Goal: Task Accomplishment & Management: Manage account settings

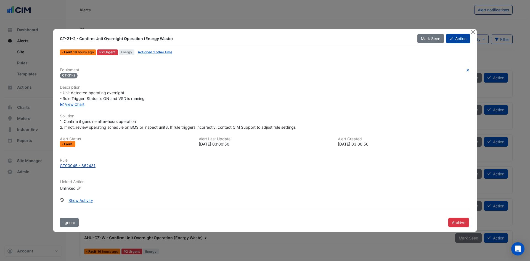
click at [450, 41] on button "Action" at bounding box center [458, 39] width 24 height 10
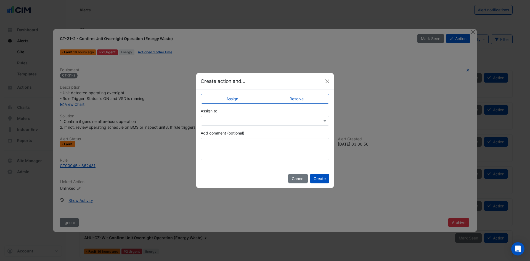
click at [236, 122] on input "text" at bounding box center [260, 121] width 112 height 6
type input "***"
click at [212, 141] on span "[PERSON_NAME]" at bounding box center [225, 140] width 31 height 5
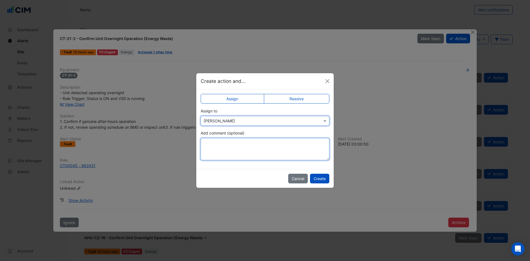
click at [212, 141] on textarea "Add comment (optional)" at bounding box center [265, 149] width 129 height 22
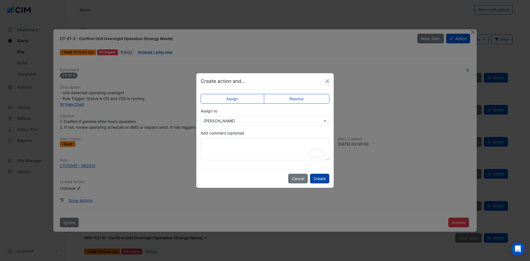
click at [325, 178] on button "Create" at bounding box center [319, 179] width 19 height 10
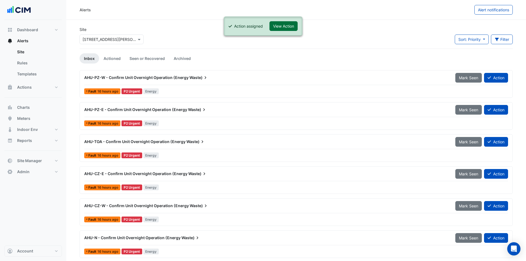
click at [284, 26] on button "View Action" at bounding box center [283, 26] width 28 height 10
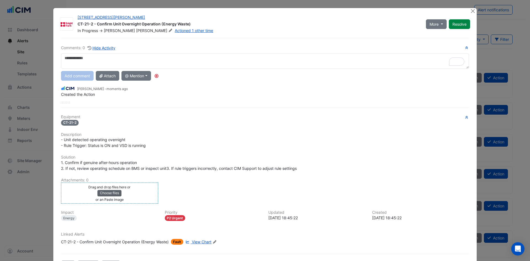
click at [106, 194] on div "Equipment CT-21-2 Description - Unit detected operating overnight - Rule Trigge…" at bounding box center [265, 182] width 408 height 134
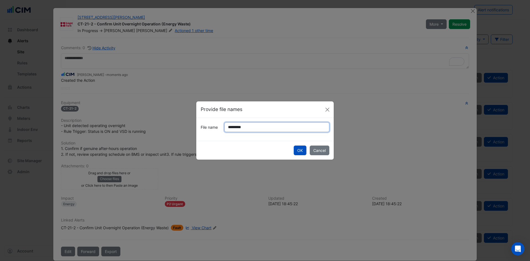
click at [238, 127] on input "*********" at bounding box center [276, 127] width 105 height 10
drag, startPoint x: 239, startPoint y: 128, endPoint x: 224, endPoint y: 126, distance: 14.8
click at [224, 126] on div "*********" at bounding box center [277, 127] width 112 height 10
type input "**********"
click at [301, 151] on button "OK" at bounding box center [300, 151] width 13 height 10
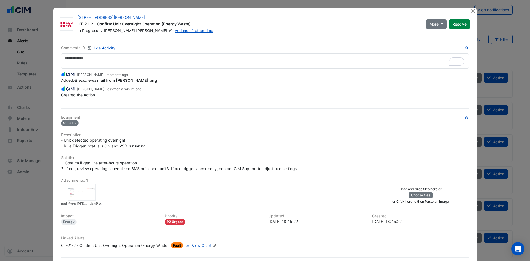
click at [81, 194] on div at bounding box center [82, 192] width 28 height 17
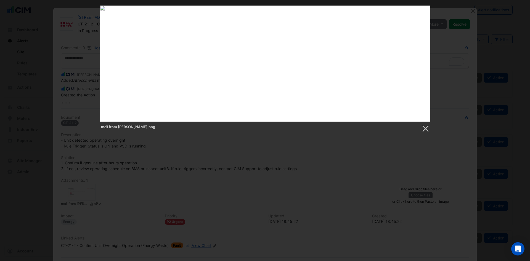
click at [440, 56] on div "mail from [PERSON_NAME].png" at bounding box center [265, 69] width 530 height 127
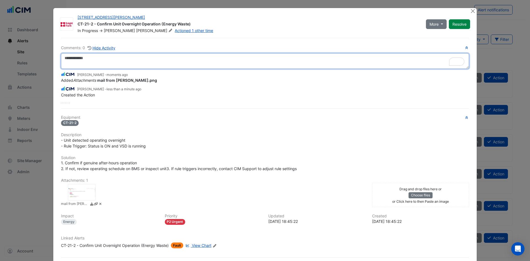
click at [97, 58] on textarea "To enrich screen reader interactions, please activate Accessibility in Grammarl…" at bounding box center [265, 60] width 408 height 15
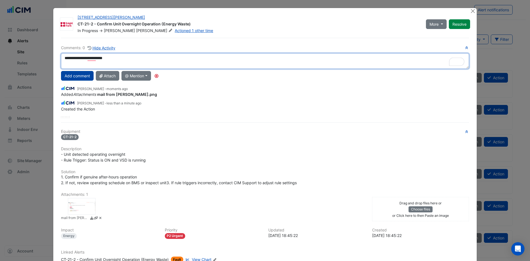
type textarea "**********"
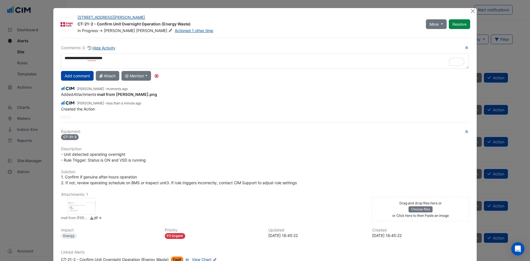
click at [76, 76] on button "Add comment" at bounding box center [77, 76] width 33 height 10
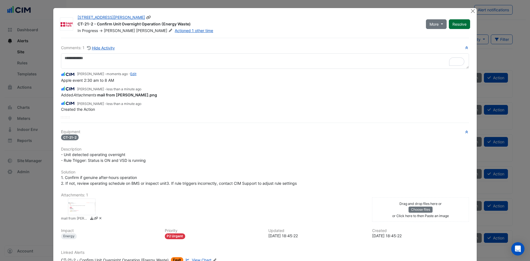
click at [468, 24] on button "Resolve" at bounding box center [459, 24] width 21 height 10
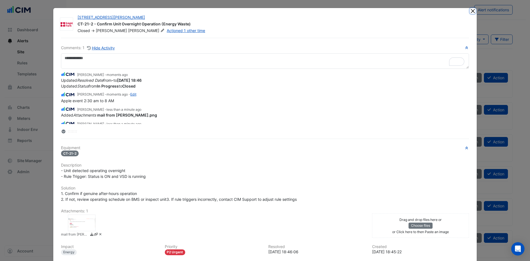
click at [470, 10] on button "Close" at bounding box center [473, 11] width 6 height 6
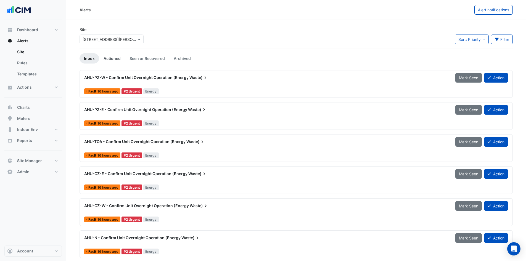
click at [118, 58] on link "Actioned" at bounding box center [112, 58] width 26 height 10
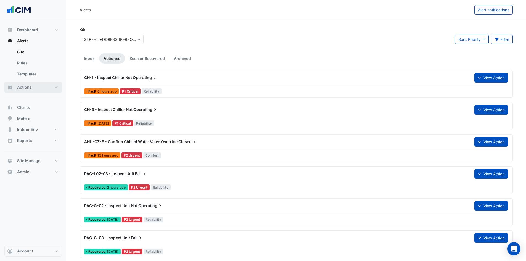
click at [23, 90] on button "Actions" at bounding box center [32, 87] width 57 height 11
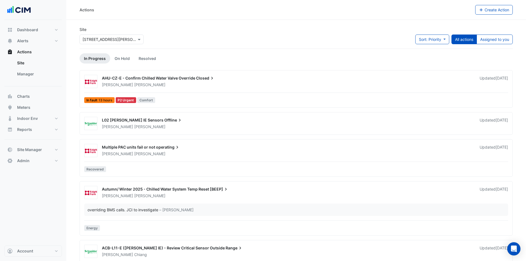
click at [153, 80] on span "AHU-CZ-E - Confirm Chilled Water Valve Override" at bounding box center [148, 78] width 93 height 5
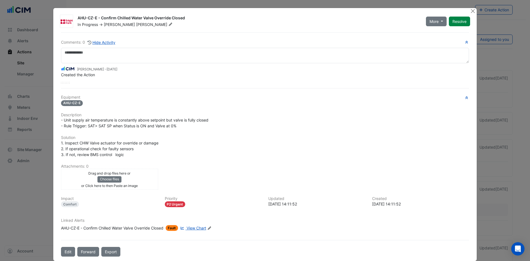
click at [190, 229] on span "View Chart" at bounding box center [197, 228] width 20 height 5
click at [472, 9] on button "Close" at bounding box center [473, 11] width 6 height 6
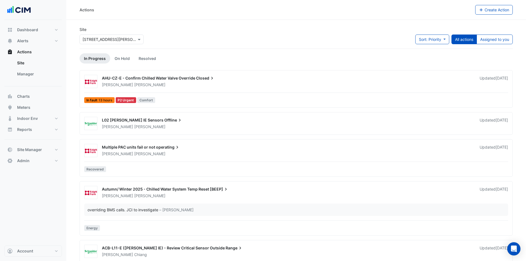
click at [189, 126] on div "[PERSON_NAME]" at bounding box center [287, 127] width 372 height 6
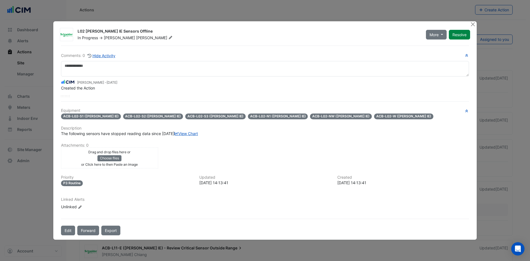
drag, startPoint x: 82, startPoint y: 128, endPoint x: 176, endPoint y: 125, distance: 94.2
click at [176, 131] on div "The following sensors have stopped reading data since [DATE] View Chart" at bounding box center [265, 134] width 408 height 6
click at [177, 131] on span "The following sensors have stopped reading data since [DATE] View Chart" at bounding box center [129, 133] width 137 height 5
click at [174, 136] on link "View Chart" at bounding box center [185, 133] width 23 height 5
click at [472, 21] on button "Close" at bounding box center [473, 24] width 6 height 6
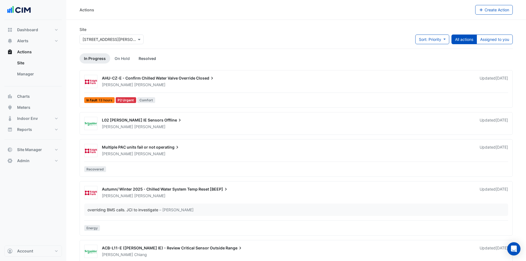
click at [147, 60] on link "Resolved" at bounding box center [147, 58] width 26 height 10
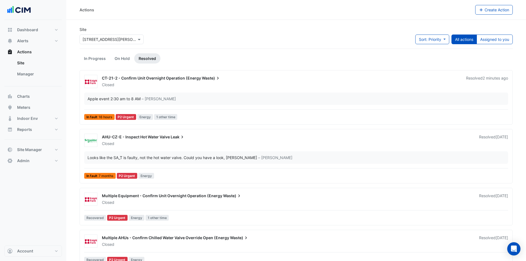
click at [177, 83] on div "Closed" at bounding box center [280, 85] width 359 height 6
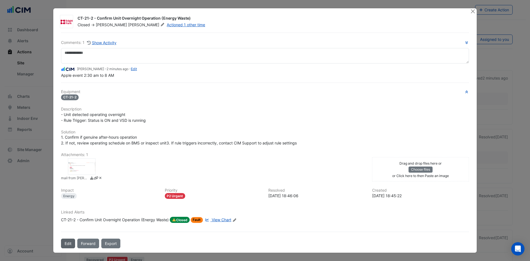
click at [66, 242] on button "Edit" at bounding box center [68, 244] width 14 height 10
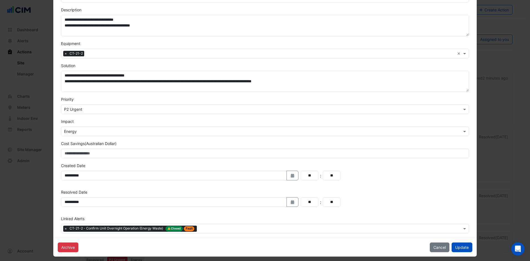
scroll to position [92, 0]
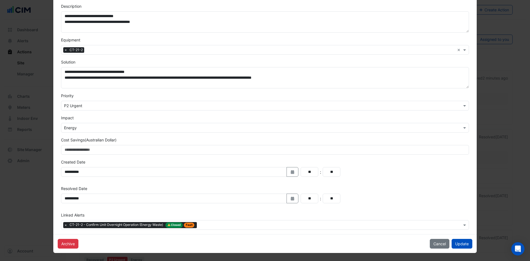
click at [208, 228] on input "text" at bounding box center [330, 226] width 263 height 6
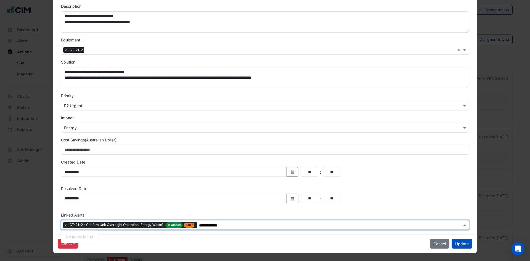
type input "**********"
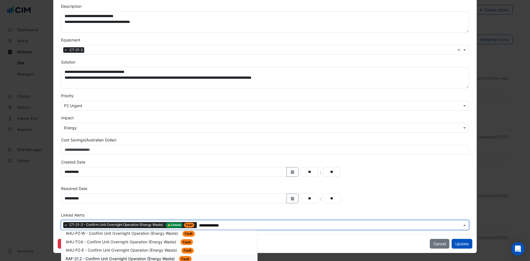
scroll to position [0, 0]
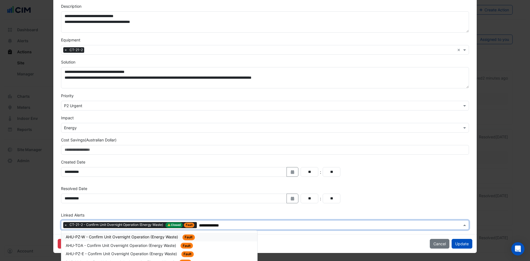
click at [135, 238] on span "AHU-PZ-W - Confirm Unit Overnight Operation (Energy Waste)" at bounding box center [122, 236] width 113 height 5
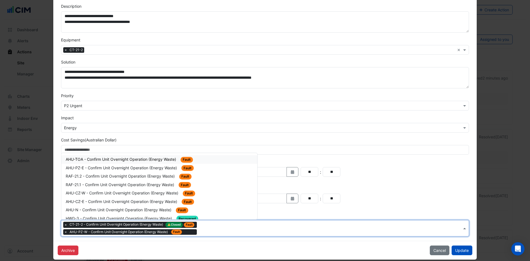
click at [220, 227] on input "text" at bounding box center [330, 229] width 263 height 6
click at [110, 161] on span "AHU-TOA - Confirm Unit Overnight Operation (Energy Waste)" at bounding box center [122, 159] width 112 height 5
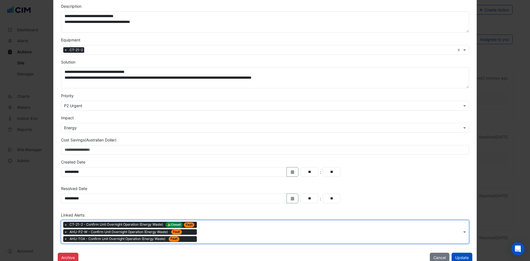
click at [217, 237] on div "Type to search tickets × CT-21-2 - Confirm Unit Overnight Operation (Energy Was…" at bounding box center [261, 231] width 401 height 23
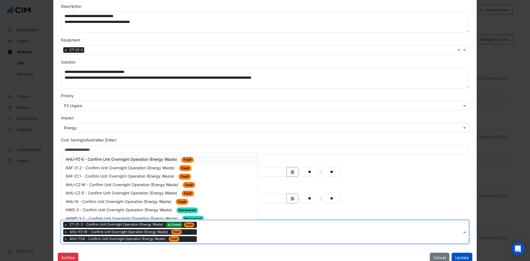
click at [130, 158] on span "AHU-PZ-E - Confirm Unit Overnight Operation (Energy Waste)" at bounding box center [122, 159] width 112 height 5
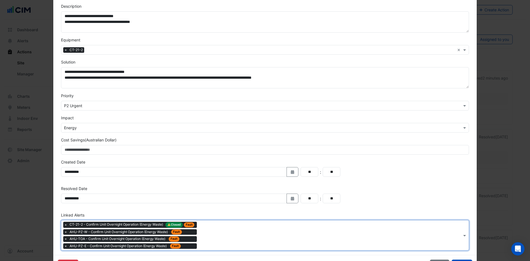
click at [221, 236] on input "text" at bounding box center [330, 236] width 263 height 6
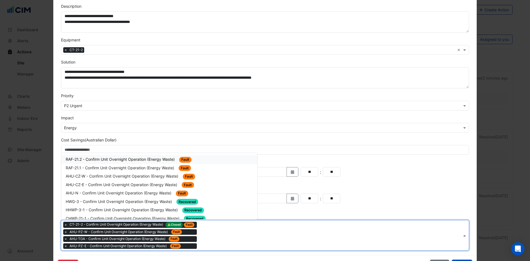
click at [92, 159] on span "RAF-21.2 - Confirm Unit Overnight Operation (Energy Waste)" at bounding box center [121, 159] width 110 height 5
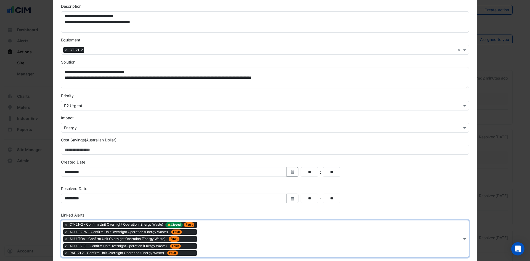
click at [214, 252] on div "Type to search tickets × CT-21-2 - Confirm Unit Overnight Operation (Energy Was…" at bounding box center [261, 238] width 401 height 37
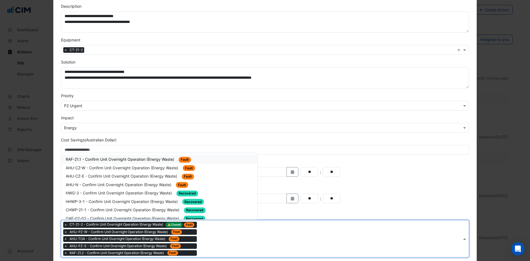
click at [136, 160] on span "RAF-21.1 - Confirm Unit Overnight Operation (Energy Waste)" at bounding box center [121, 159] width 110 height 5
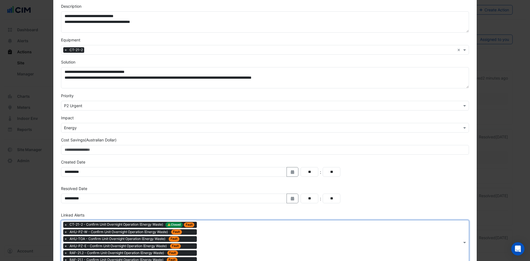
click at [213, 248] on div "Type to search tickets × CT-21-2 - Confirm Unit Overnight Operation (Energy Was…" at bounding box center [261, 242] width 401 height 44
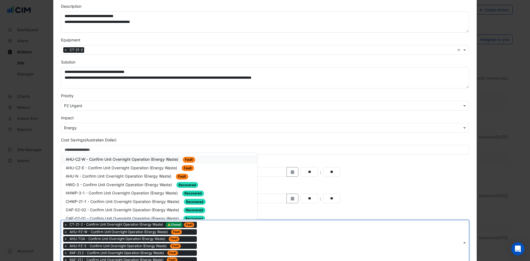
click at [97, 160] on span "AHU-CZ-W - Confirm Unit Overnight Operation (Energy Waste)" at bounding box center [123, 159] width 114 height 5
click at [224, 251] on div "Type to search tickets × CT-21-2 - Confirm Unit Overnight Operation (Energy Was…" at bounding box center [261, 245] width 401 height 51
click at [122, 162] on div "AHU-CZ-E - Confirm Unit Overnight Operation (Energy Waste) Fault" at bounding box center [159, 159] width 187 height 6
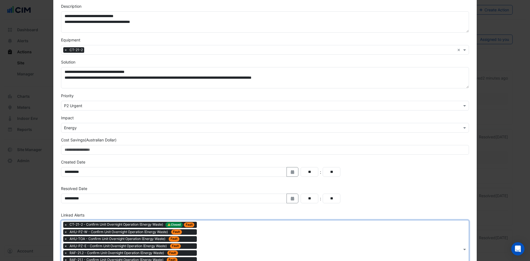
click at [214, 250] on input "text" at bounding box center [330, 250] width 263 height 6
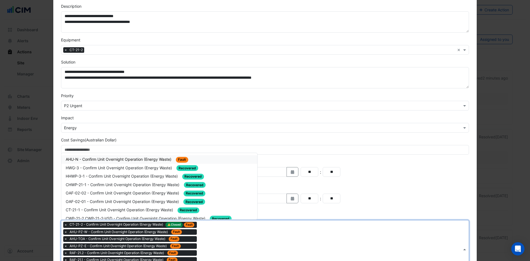
click at [146, 160] on span "AHU-N - Confirm Unit Overnight Operation (Energy Waste)" at bounding box center [119, 159] width 107 height 5
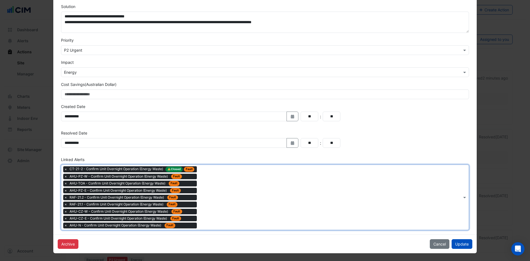
scroll to position [147, 0]
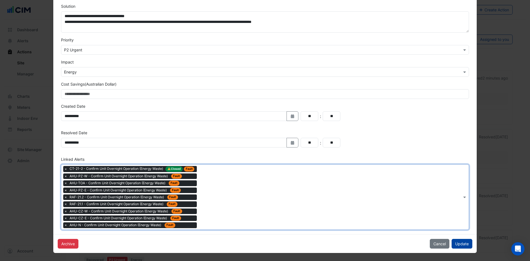
click at [469, 245] on button "Update" at bounding box center [462, 244] width 21 height 10
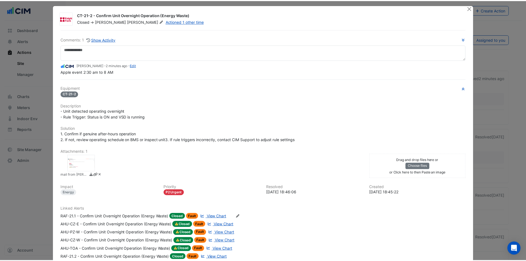
scroll to position [0, 0]
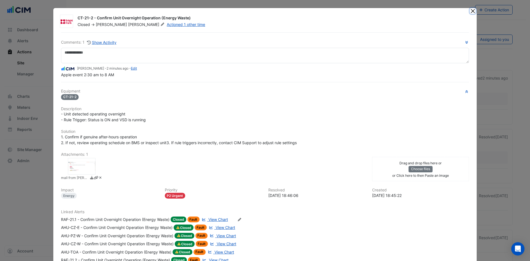
click at [472, 10] on button "Close" at bounding box center [473, 11] width 6 height 6
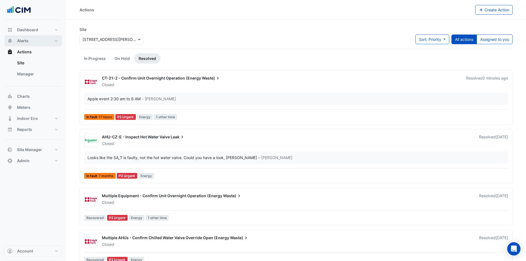
click at [39, 38] on button "Alerts" at bounding box center [32, 40] width 57 height 11
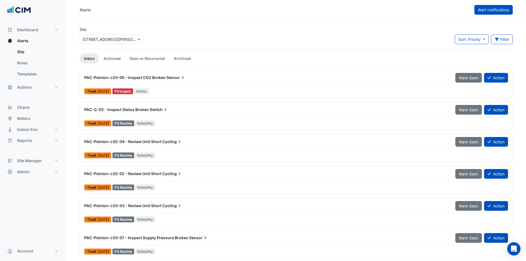
click at [511, 11] on button "Alert notifications" at bounding box center [493, 10] width 38 height 10
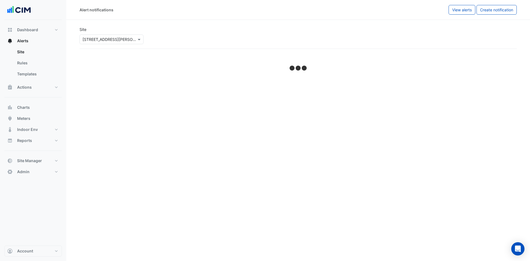
select select "******"
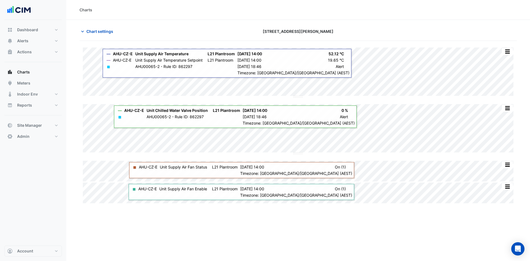
type input "**********"
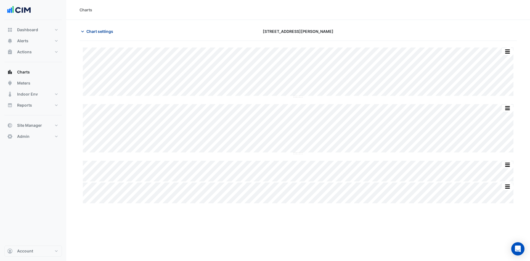
click at [102, 31] on span "Chart settings" at bounding box center [99, 31] width 27 height 6
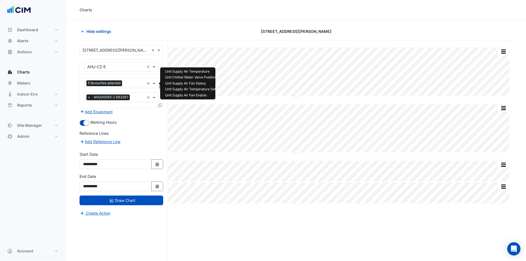
click at [129, 83] on input "text" at bounding box center [134, 84] width 20 height 6
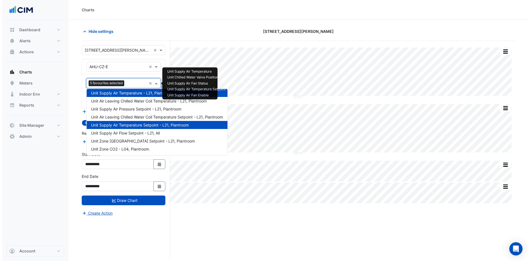
scroll to position [679, 0]
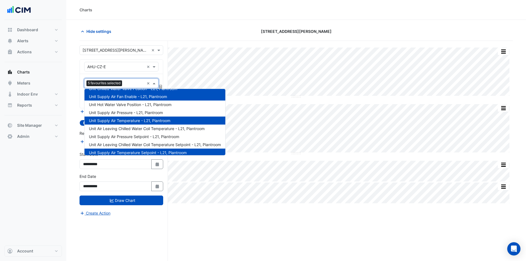
click at [158, 15] on div "Charts" at bounding box center [296, 10] width 460 height 20
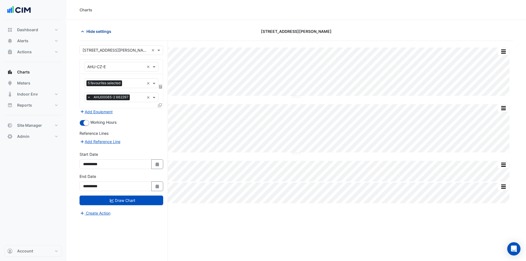
click at [103, 33] on span "Hide settings" at bounding box center [98, 31] width 25 height 6
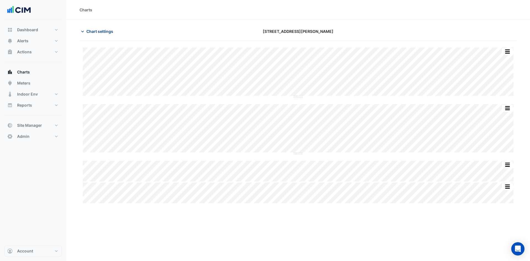
click at [103, 33] on span "Chart settings" at bounding box center [99, 31] width 27 height 6
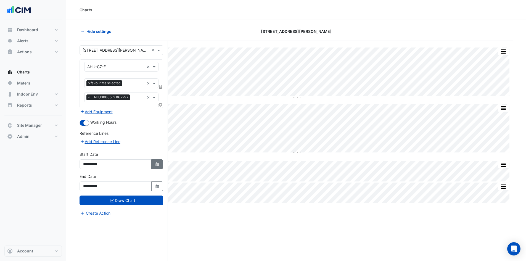
click at [154, 164] on button "Select Date" at bounding box center [157, 164] width 12 height 10
select select "*"
select select "****"
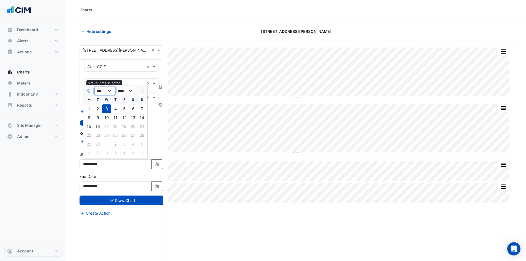
click at [101, 91] on select "*** *** *** *** *** *** *** *** ***" at bounding box center [104, 91] width 21 height 8
select select "*"
click at [94, 87] on select "*** *** *** *** *** *** *** *** ***" at bounding box center [104, 91] width 21 height 8
click at [107, 109] on div "1" at bounding box center [106, 108] width 9 height 9
type input "**********"
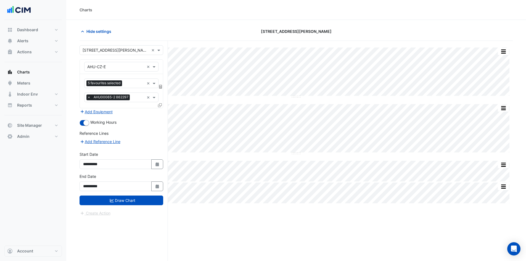
click at [110, 205] on form "**********" at bounding box center [122, 130] width 84 height 171
click at [112, 200] on icon "submit" at bounding box center [112, 201] width 4 height 4
